Goal: Find contact information: Find contact information

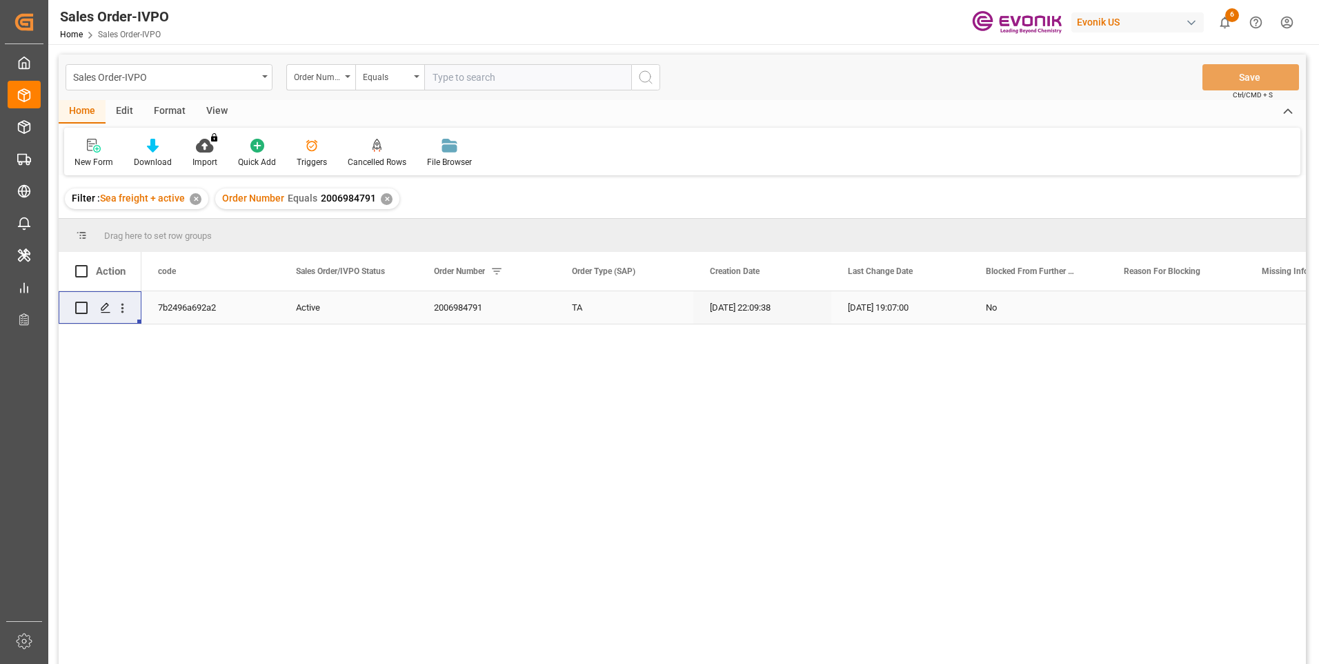
click at [484, 79] on input "text" at bounding box center [527, 77] width 207 height 26
paste input "2007072705"
type input "2007072705"
click at [642, 83] on icon "search button" at bounding box center [646, 77] width 17 height 17
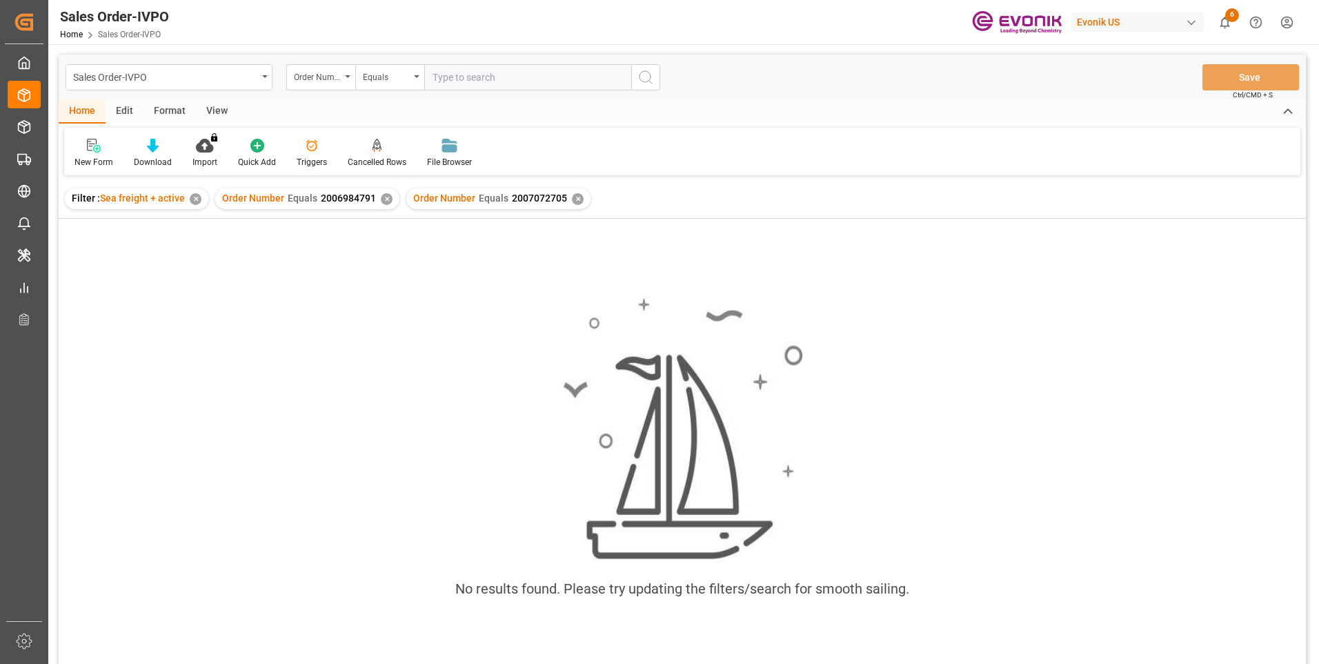
click at [386, 201] on div "✕" at bounding box center [387, 199] width 12 height 12
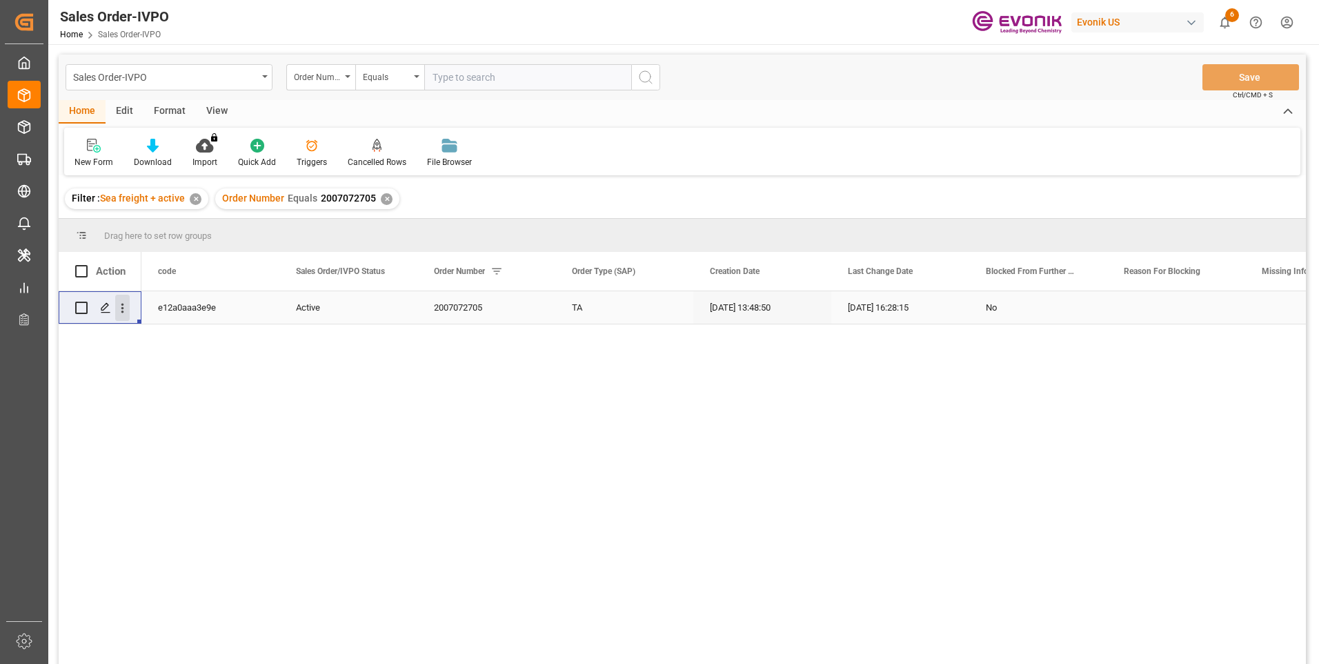
click at [123, 305] on icon "open menu" at bounding box center [122, 309] width 3 height 10
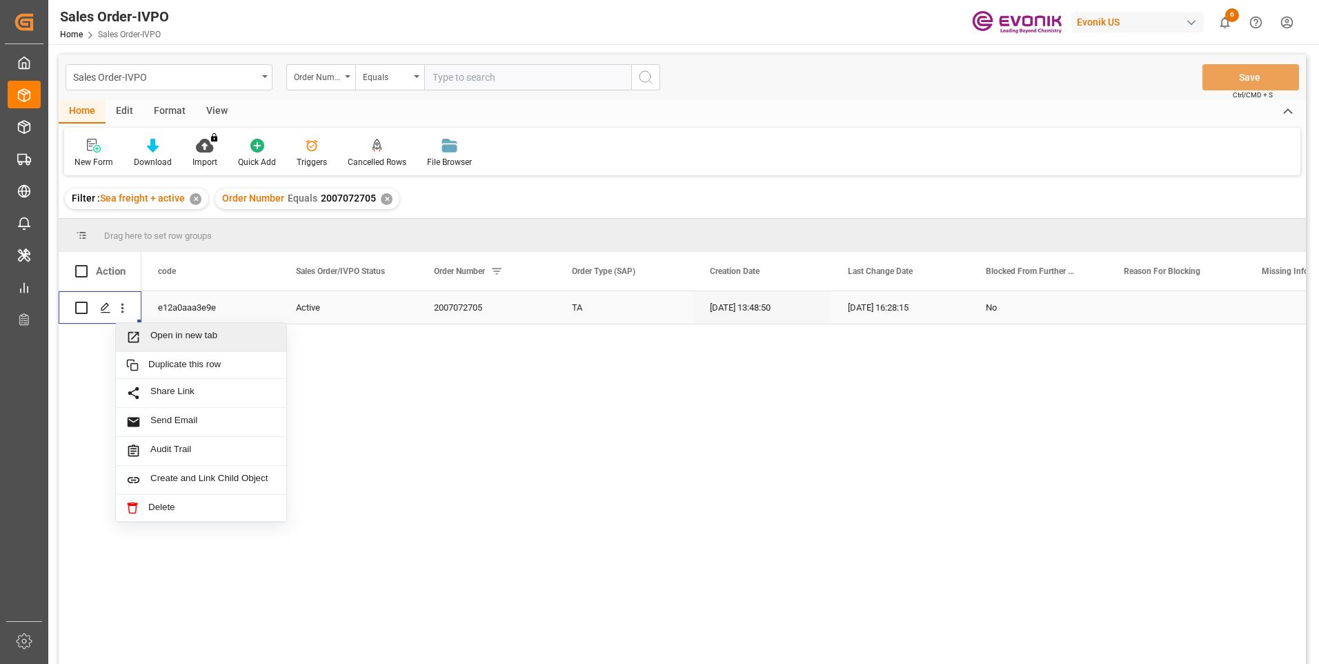
click at [190, 326] on div "Open in new tab" at bounding box center [201, 337] width 170 height 29
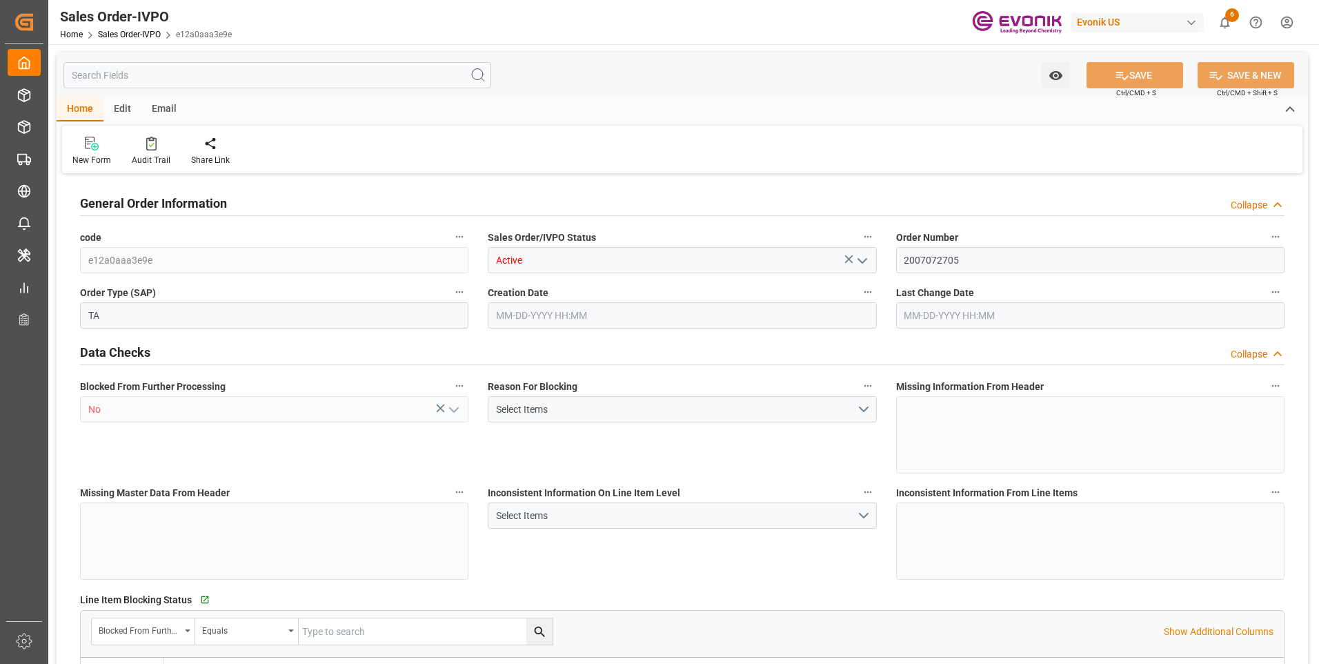
type input "BRSSZ"
type input "0"
type input "1"
type input "2"
type input "20000"
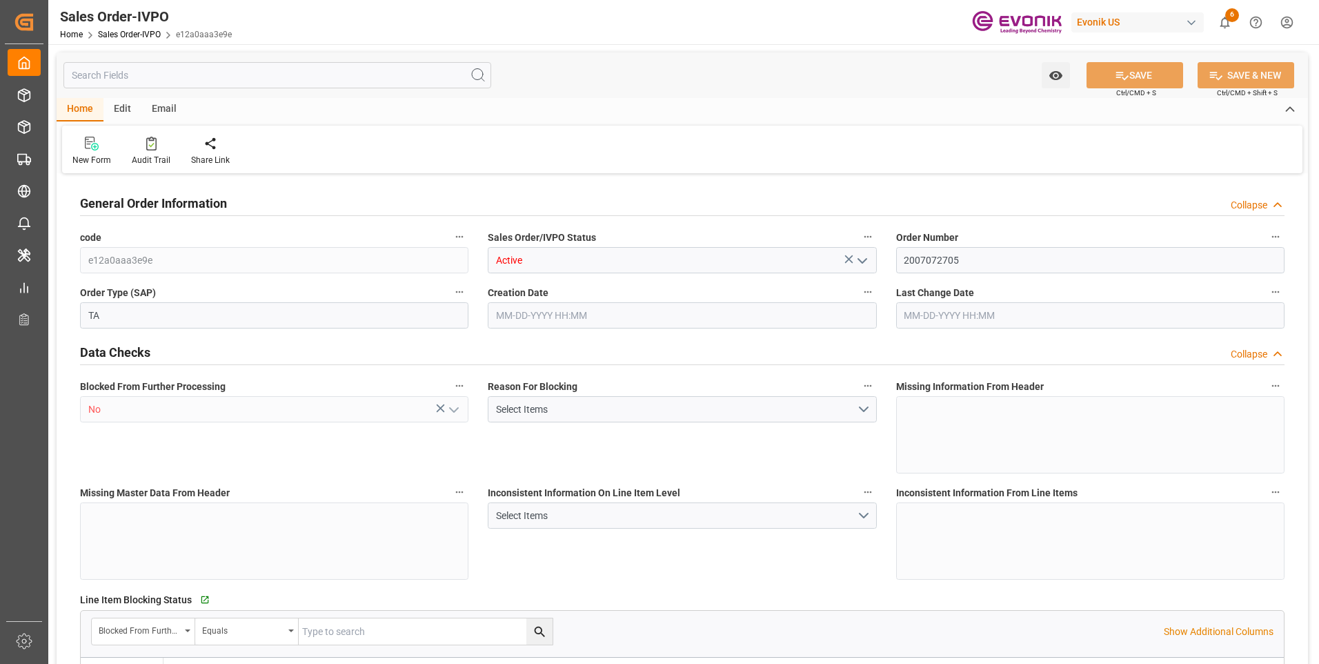
type input "0"
type input "17000"
type input "30"
type input "[DATE] 13:48"
type input "[DATE] 16:28"
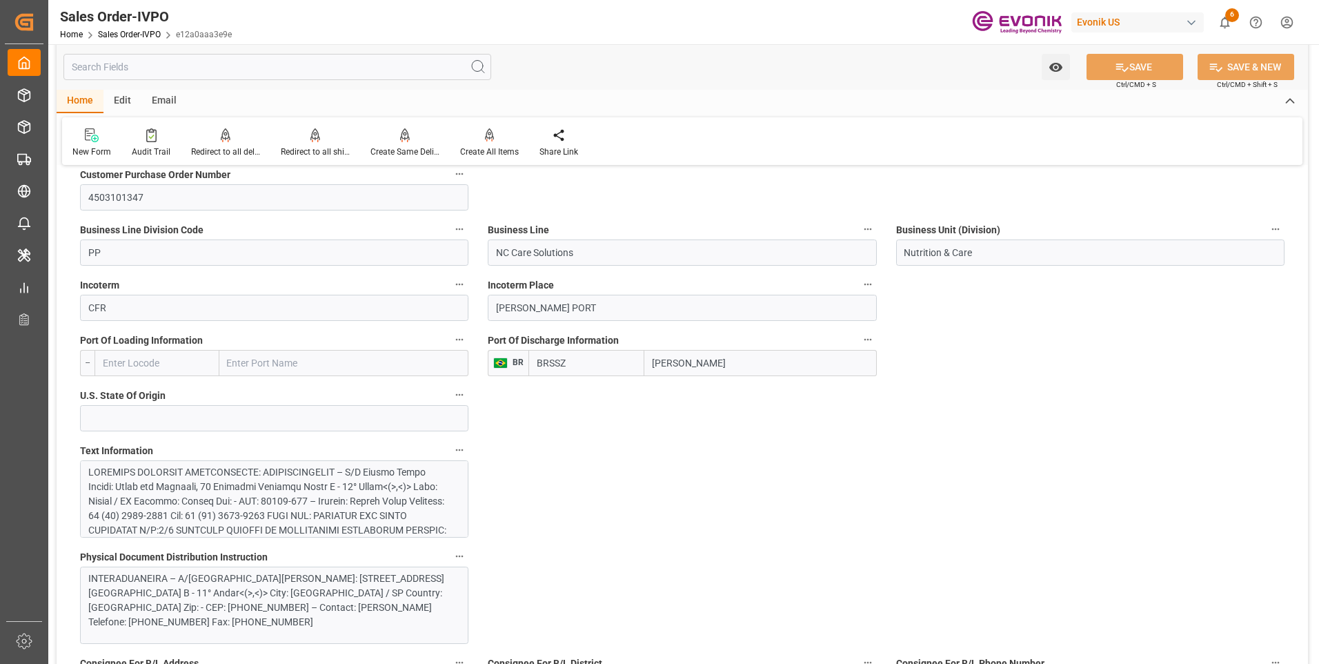
scroll to position [897, 0]
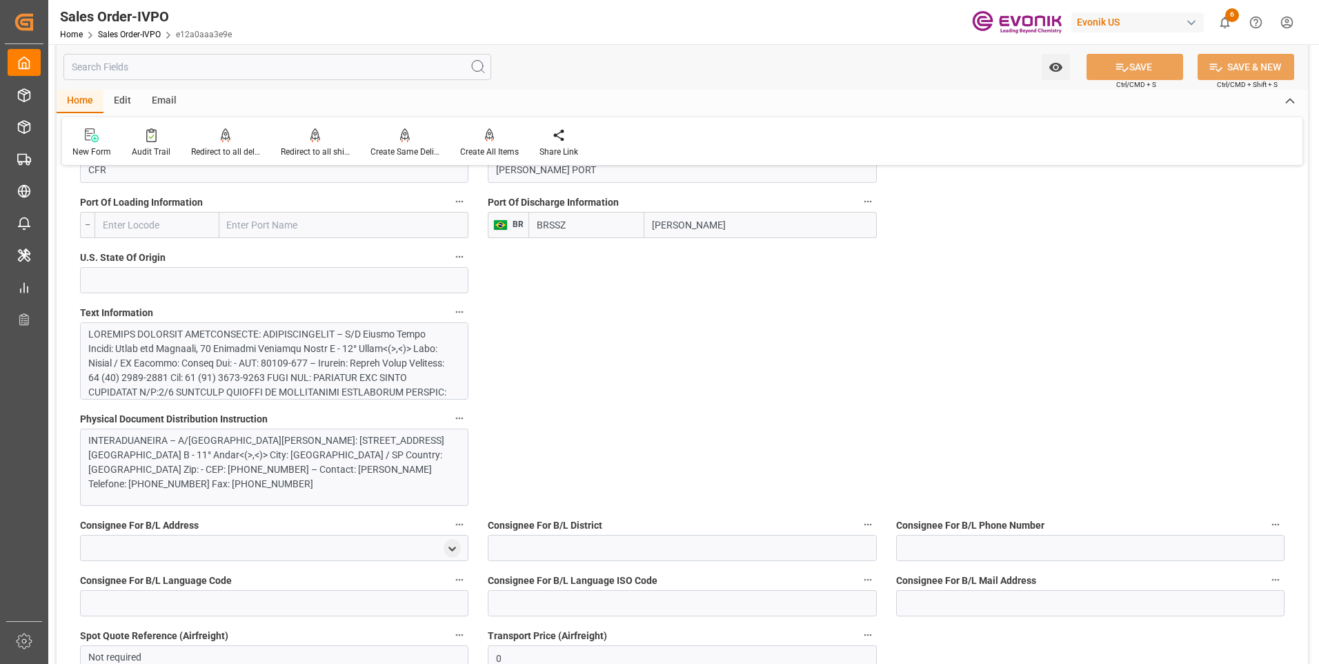
click at [278, 353] on div at bounding box center [269, 602] width 362 height 551
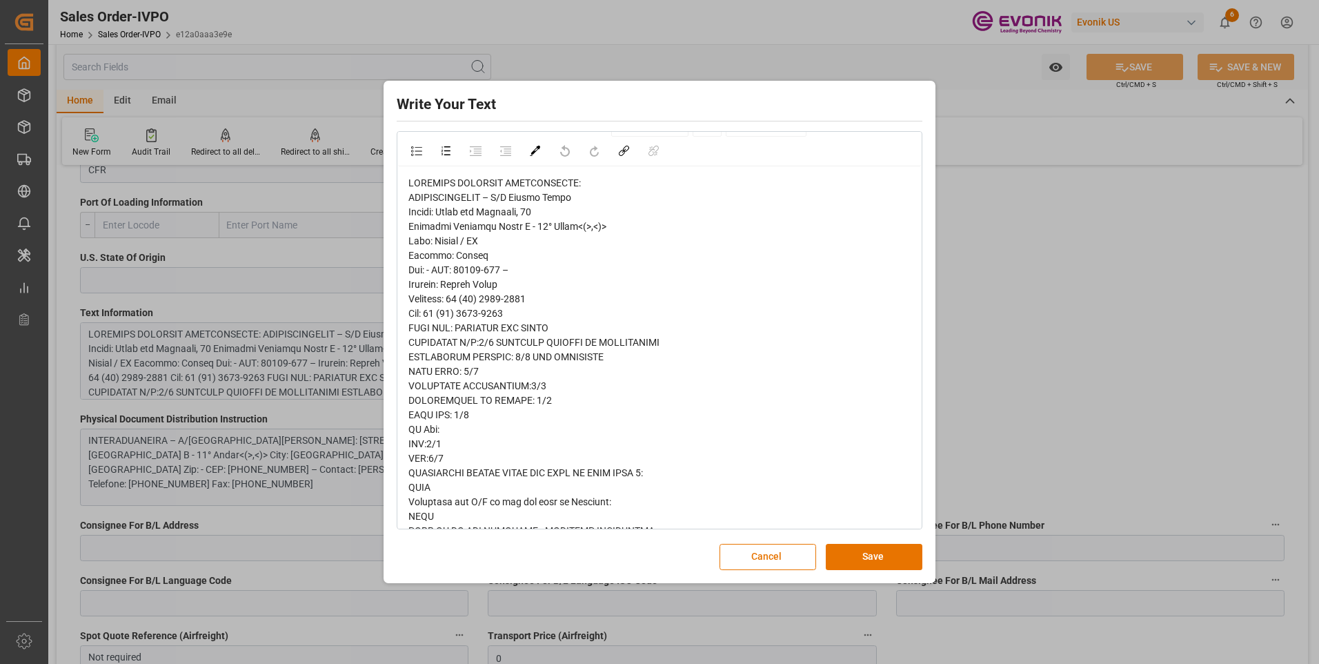
scroll to position [0, 0]
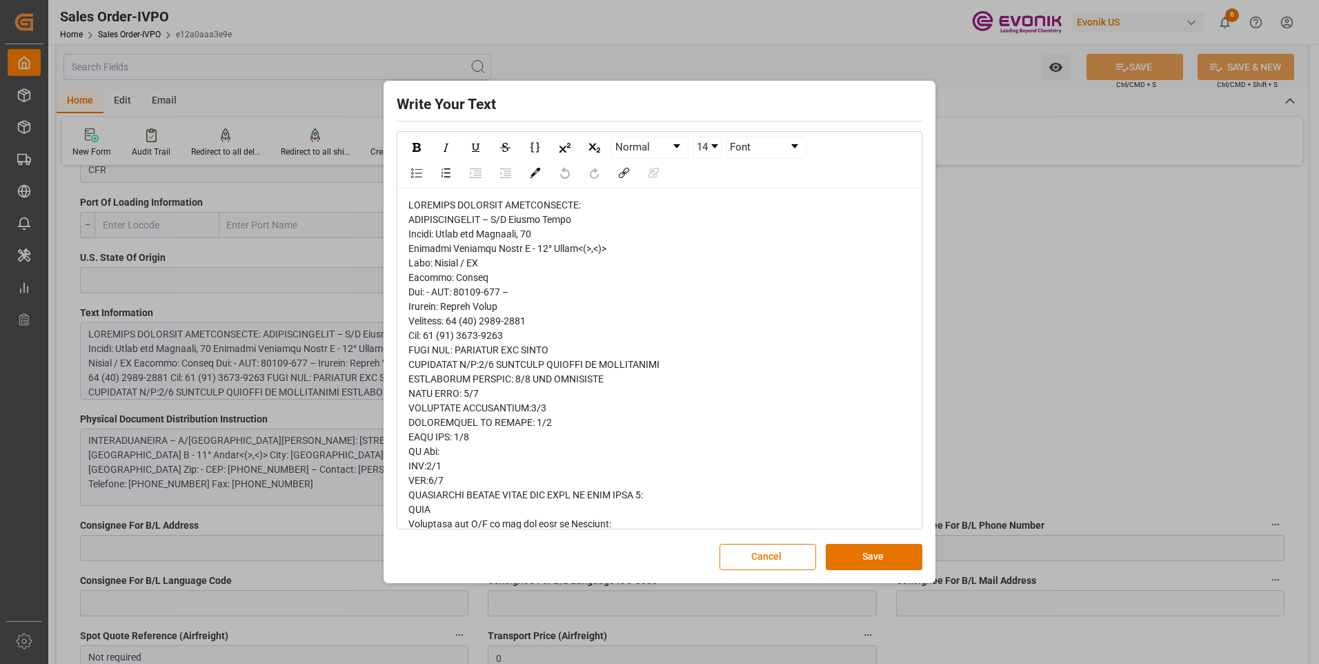
drag, startPoint x: 506, startPoint y: 305, endPoint x: 449, endPoint y: 300, distance: 57.5
copy span "[PERSON_NAME]"
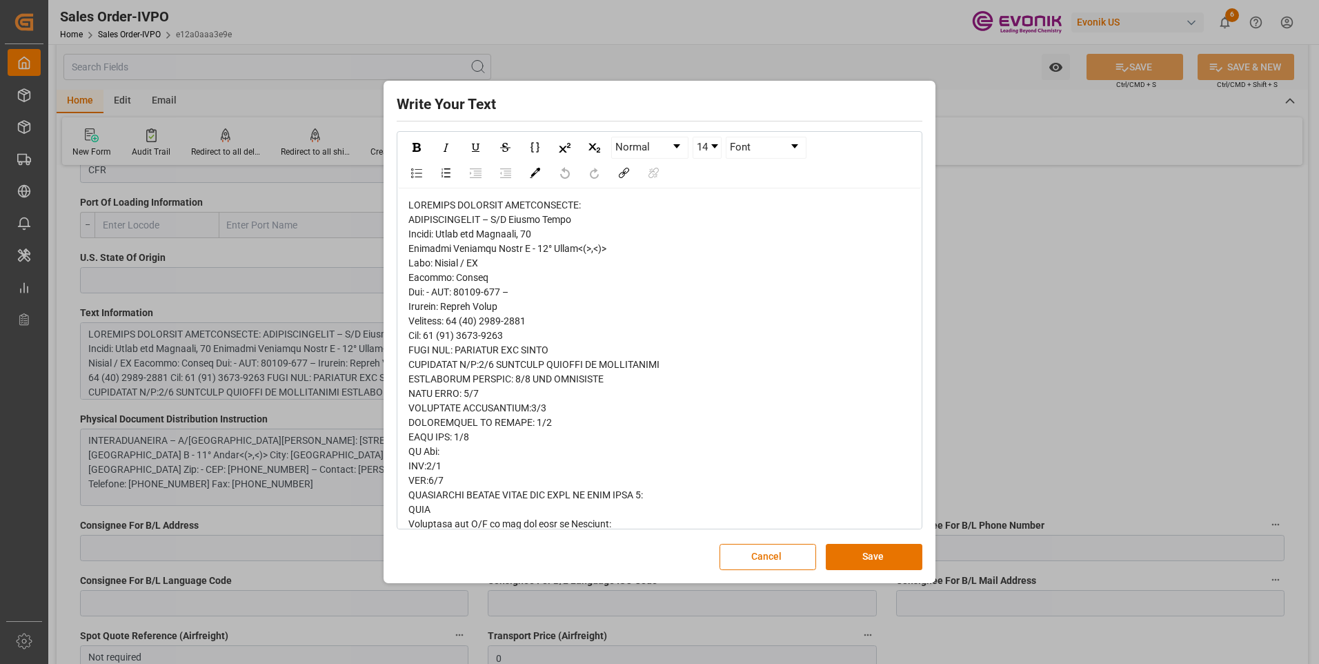
drag, startPoint x: 486, startPoint y: 218, endPoint x: 408, endPoint y: 218, distance: 78.0
copy span "INTERADUANEIRA"
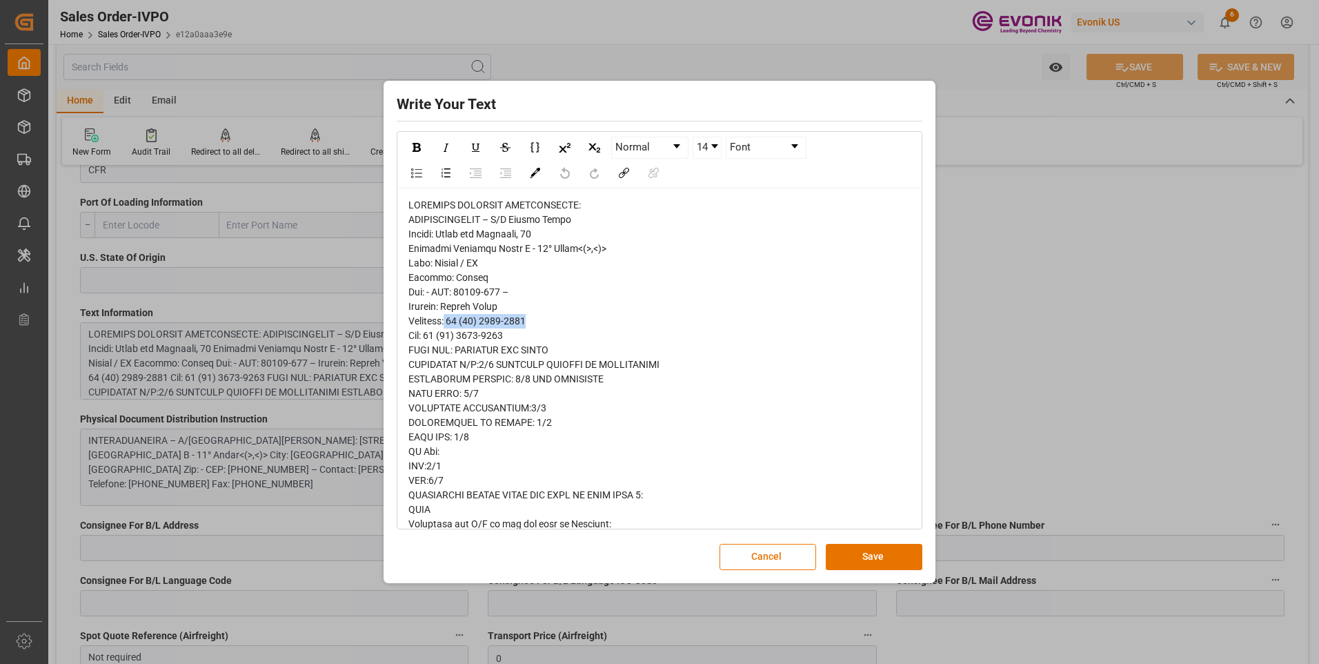
drag, startPoint x: 536, startPoint y: 316, endPoint x: 447, endPoint y: 314, distance: 89.0
copy span "[PHONE_NUMBER]"
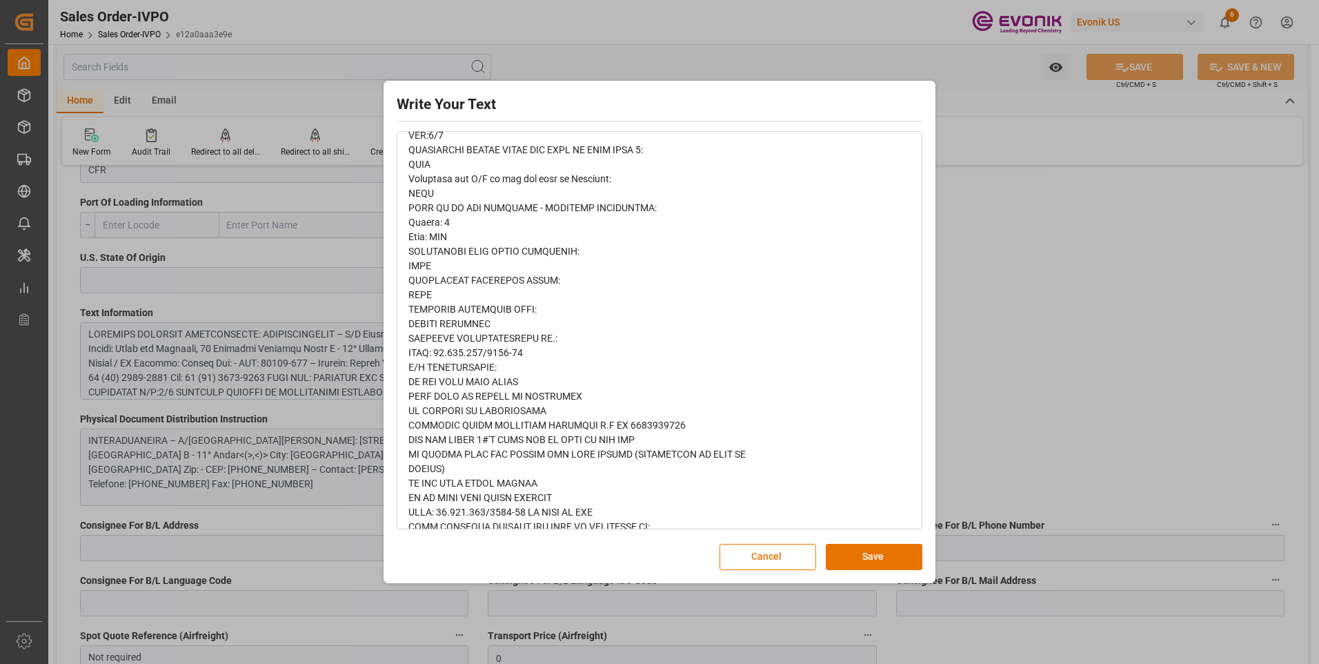
scroll to position [483, 0]
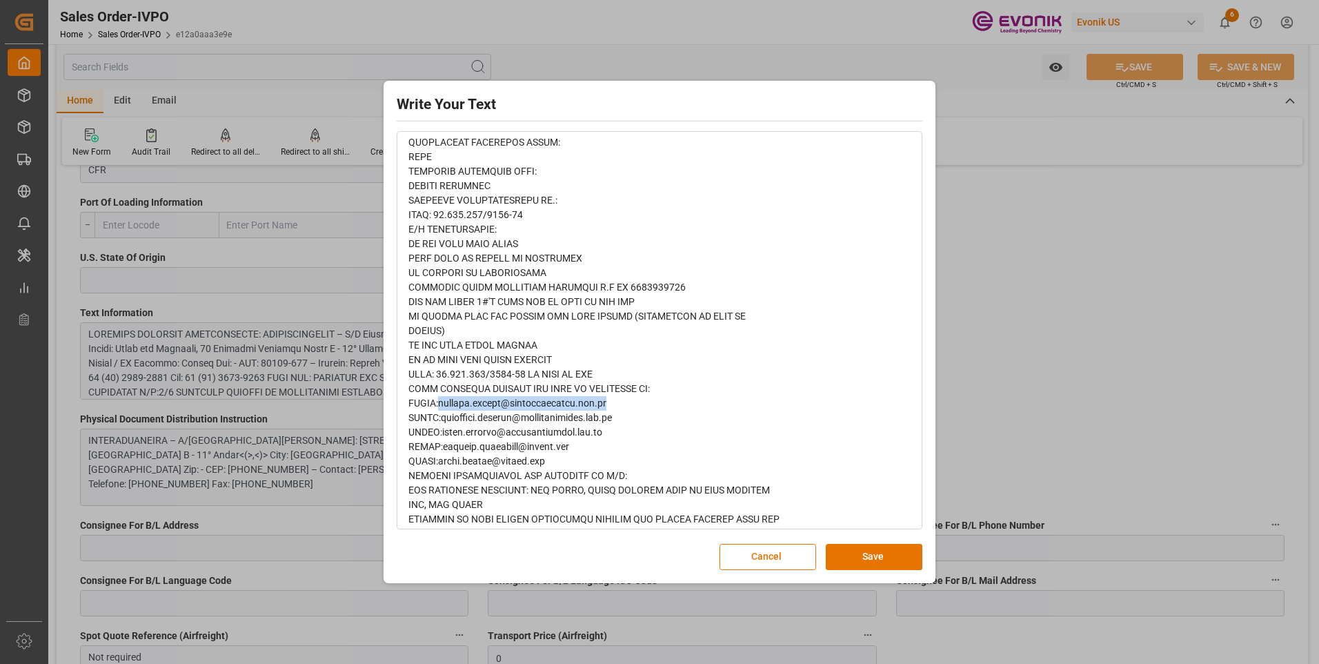
drag, startPoint x: 602, startPoint y: 404, endPoint x: 442, endPoint y: 407, distance: 160.1
click at [442, 407] on div "rdw-editor" at bounding box center [659, 265] width 503 height 1101
copy span "[PERSON_NAME][EMAIL_ADDRESS][PERSON_NAME][DOMAIN_NAME]"
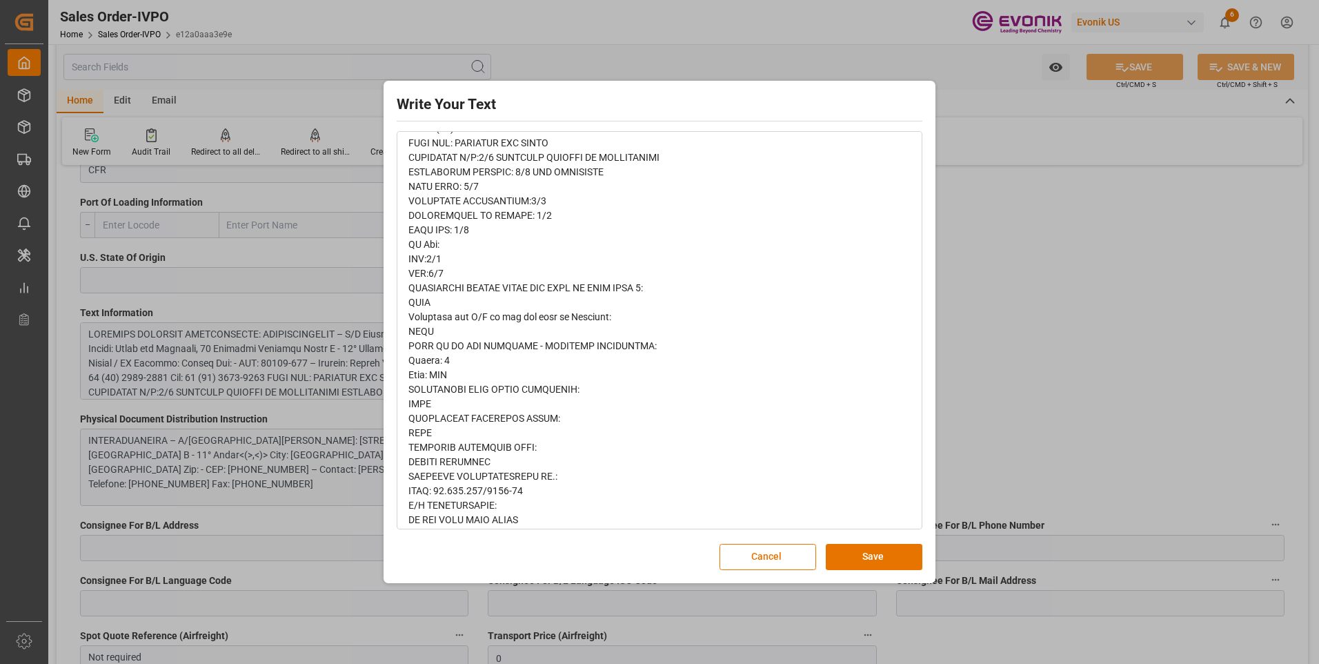
scroll to position [0, 0]
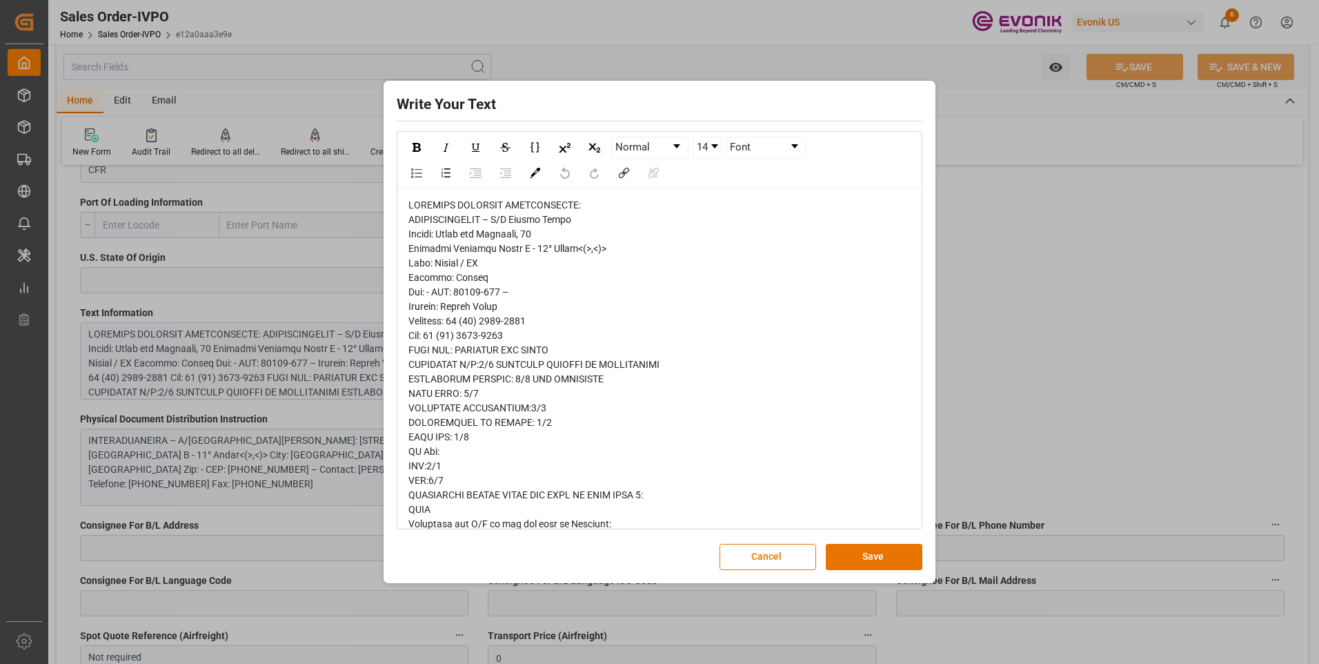
drag, startPoint x: 542, startPoint y: 230, endPoint x: 440, endPoint y: 233, distance: 101.5
copy span "[STREET_ADDRESS]"
drag, startPoint x: 487, startPoint y: 216, endPoint x: 409, endPoint y: 217, distance: 78.0
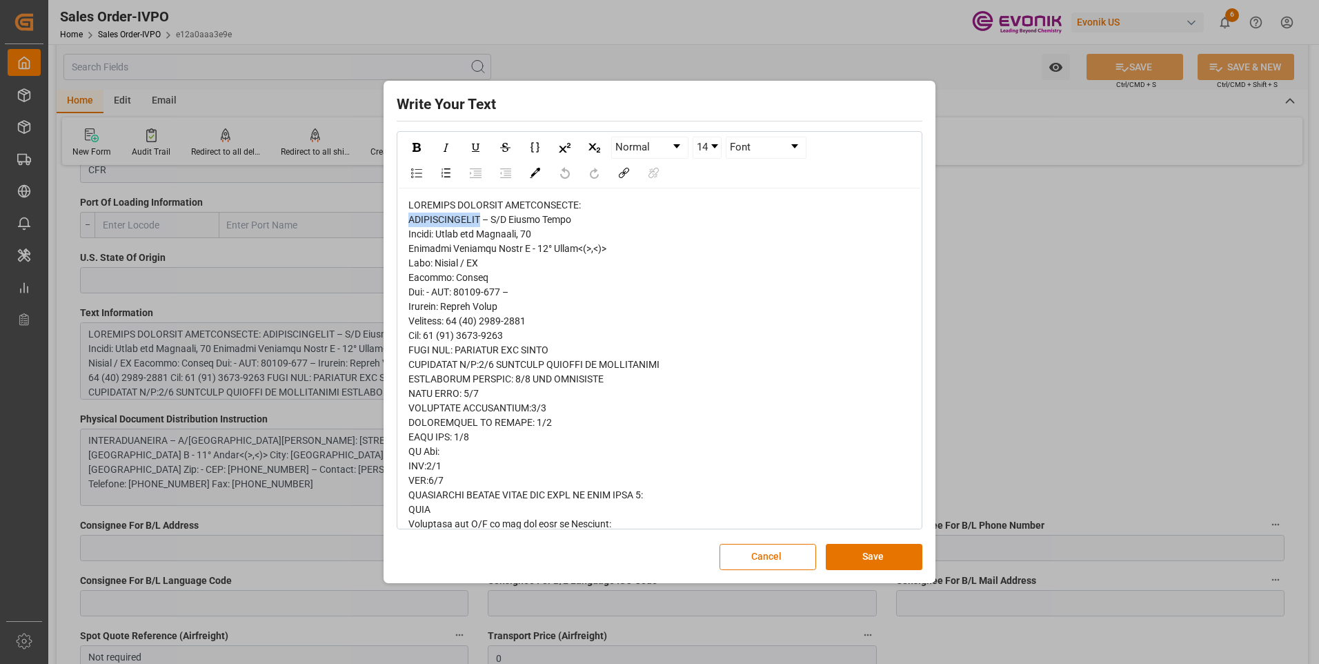
copy span "INTERADUANEIRA"
drag, startPoint x: 542, startPoint y: 233, endPoint x: 438, endPoint y: 229, distance: 103.6
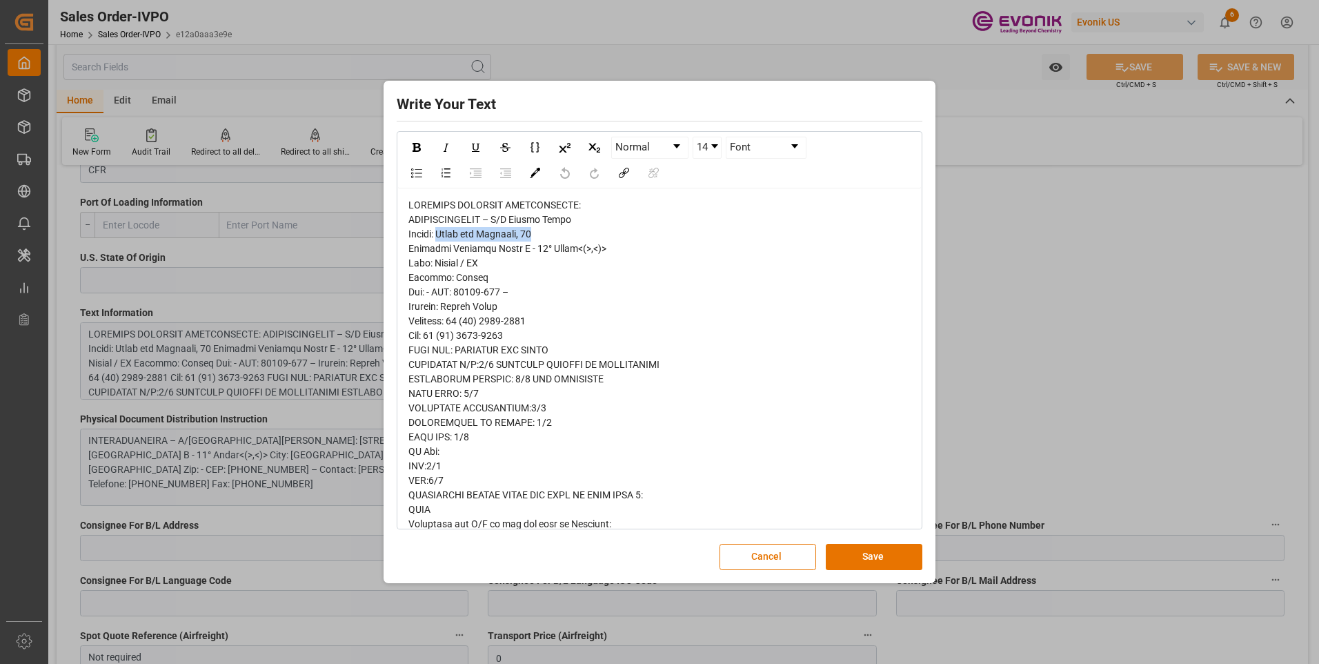
copy span "[STREET_ADDRESS]"
drag, startPoint x: 407, startPoint y: 246, endPoint x: 542, endPoint y: 246, distance: 134.5
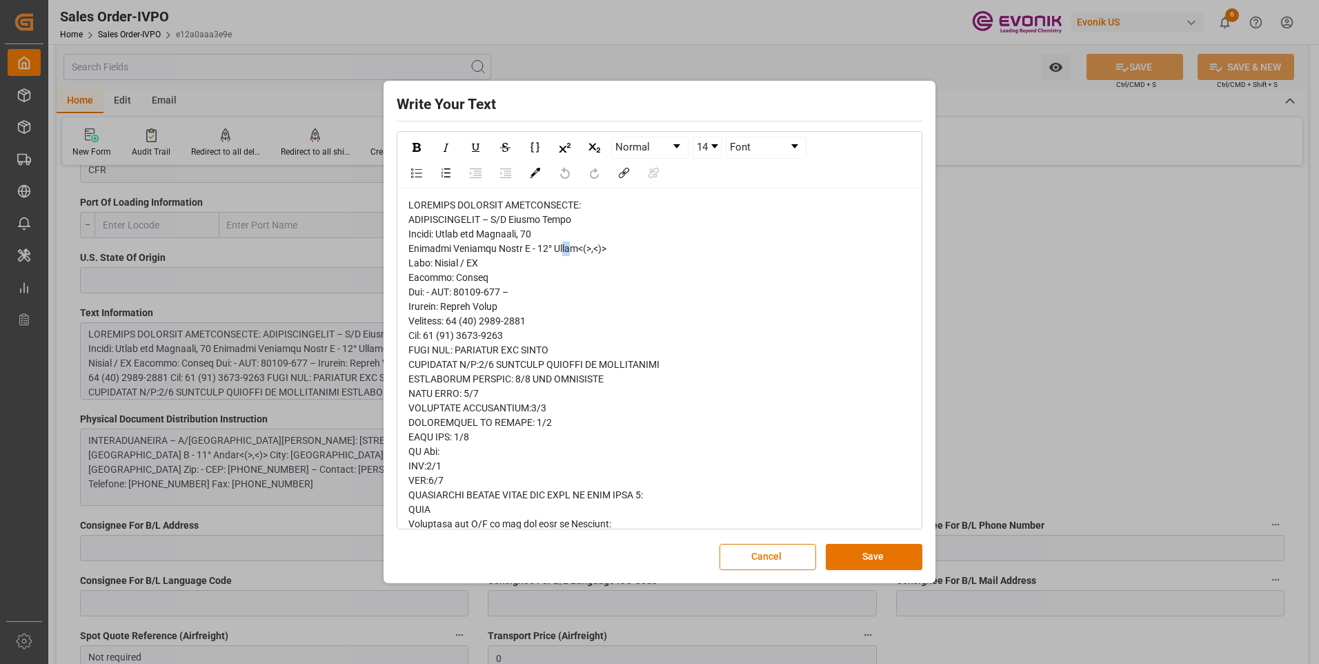
drag, startPoint x: 562, startPoint y: 249, endPoint x: 553, endPoint y: 248, distance: 9.1
drag, startPoint x: 564, startPoint y: 249, endPoint x: 409, endPoint y: 247, distance: 155.3
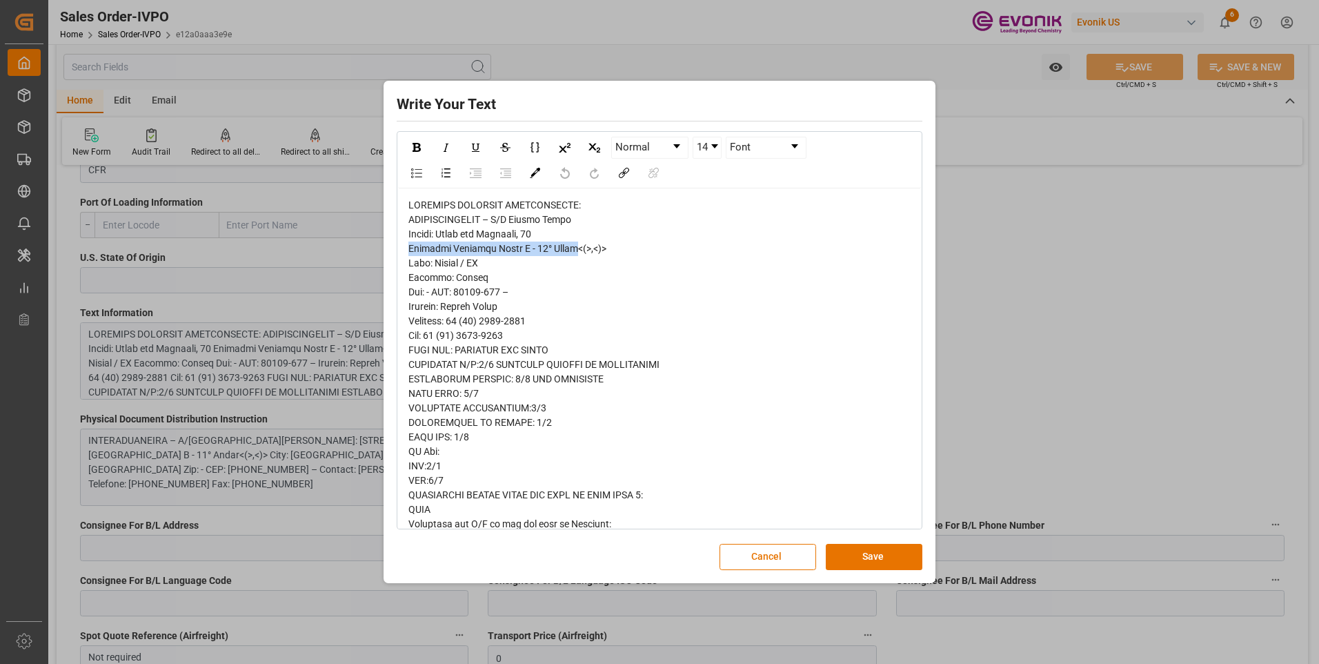
copy span "Edifício Rubiácia Bloco B - 11° Andar"
drag, startPoint x: 500, startPoint y: 286, endPoint x: 455, endPoint y: 292, distance: 45.3
copy span "11010-141"
click at [1030, 240] on div "Write Your Text Normal 14 Font Cancel Save" at bounding box center [659, 332] width 1319 height 664
